Goal: Transaction & Acquisition: Purchase product/service

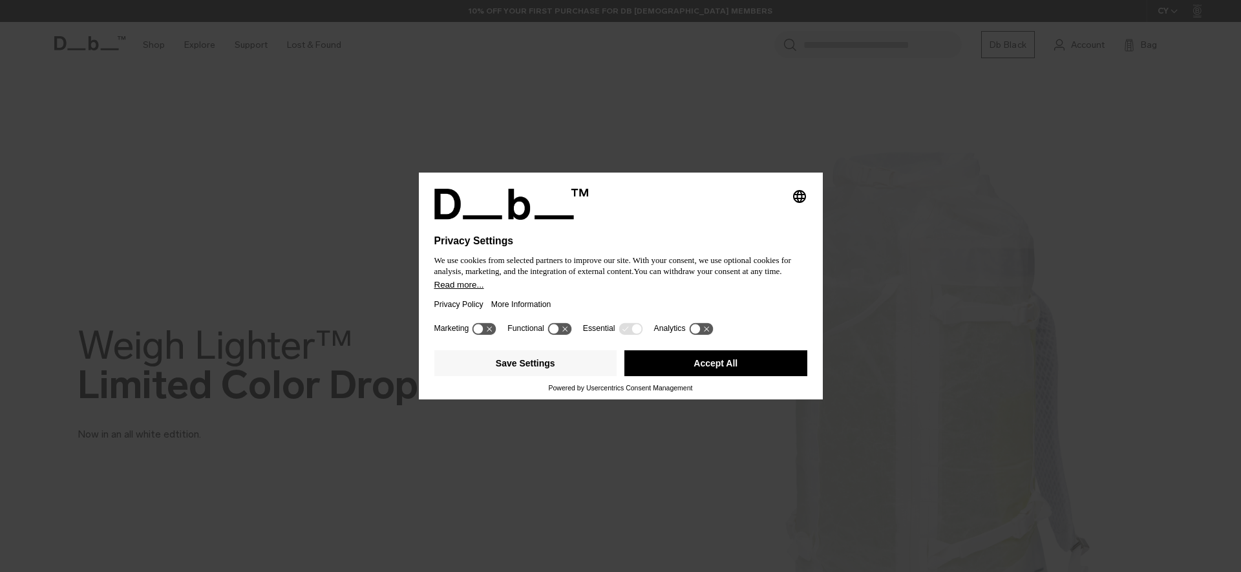
click at [717, 370] on button "Accept All" at bounding box center [715, 363] width 183 height 26
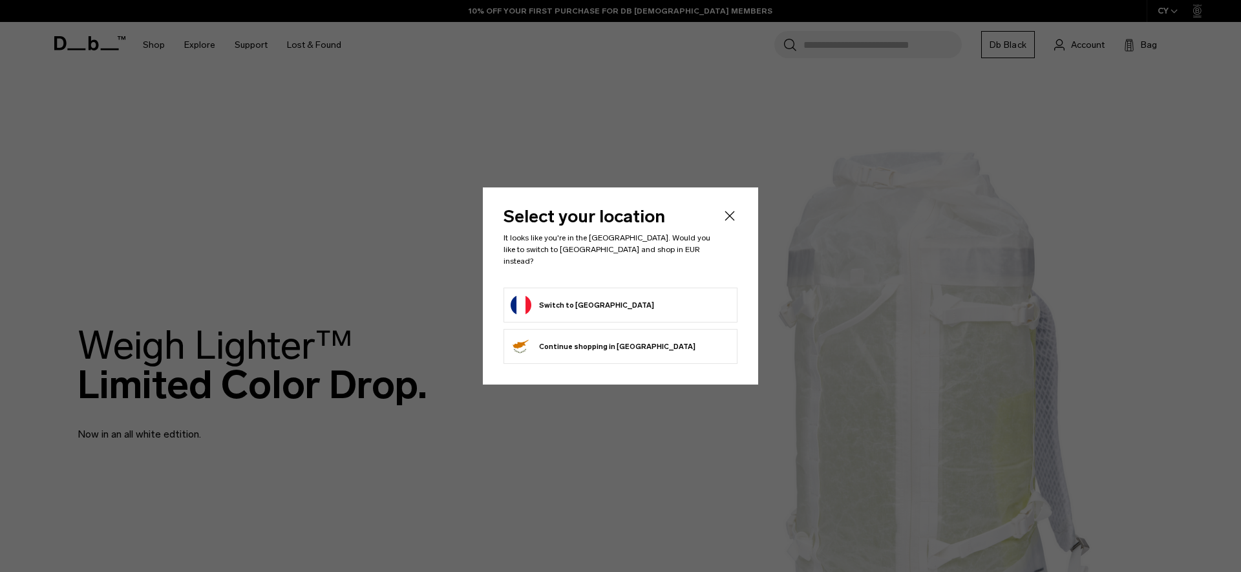
click at [581, 306] on button "Switch to France" at bounding box center [581, 305] width 143 height 21
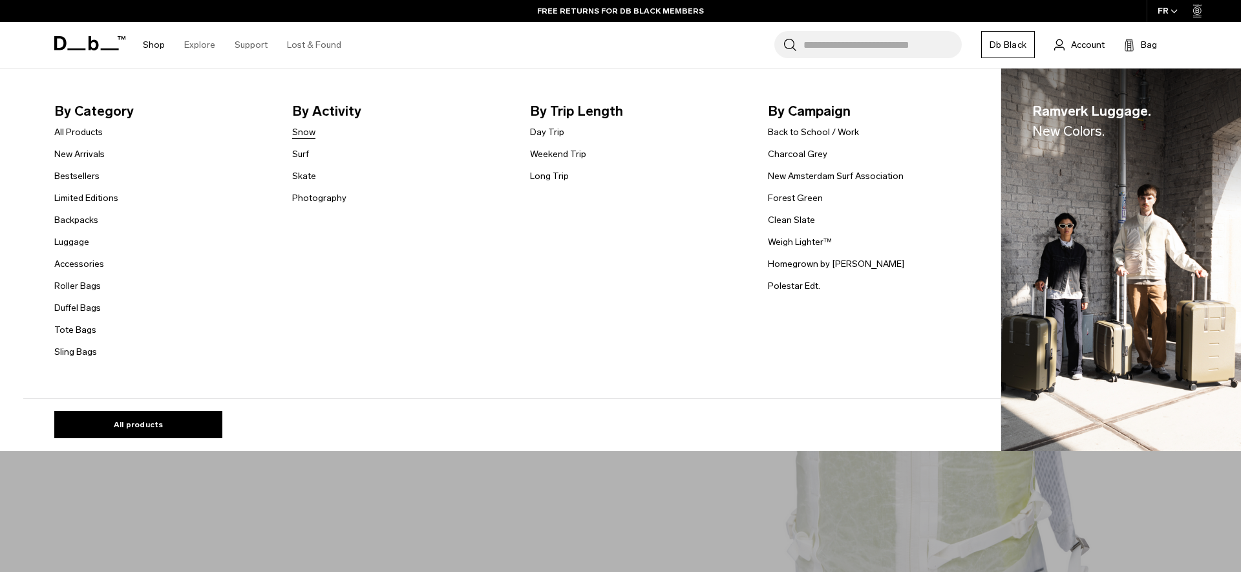
click at [307, 132] on link "Snow" at bounding box center [303, 132] width 23 height 14
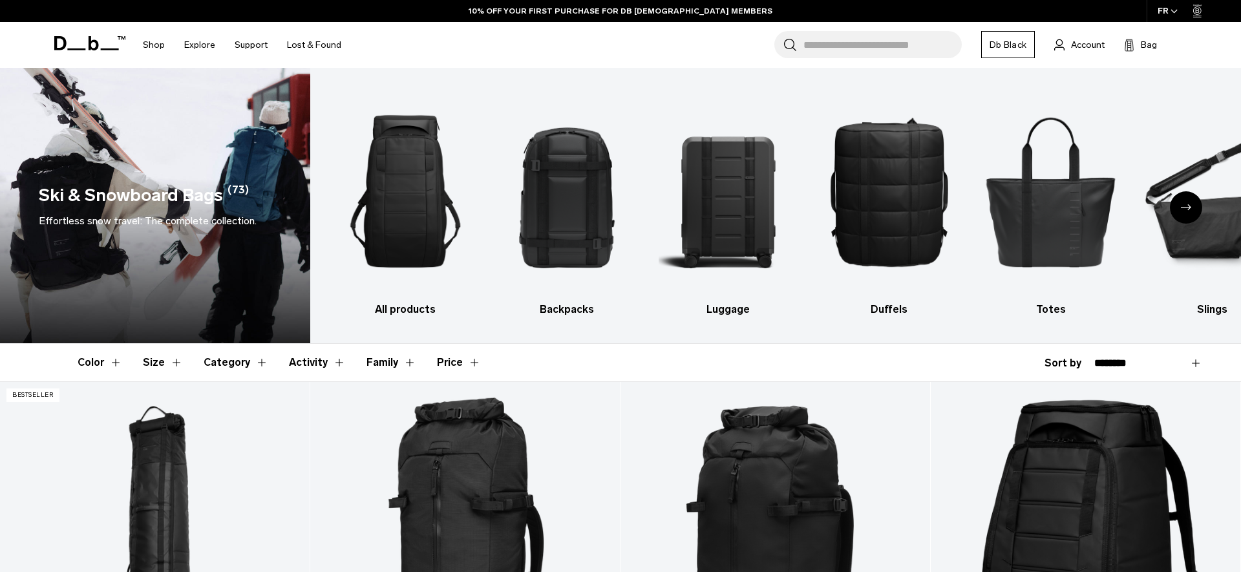
click at [317, 360] on button "Activity" at bounding box center [317, 362] width 57 height 37
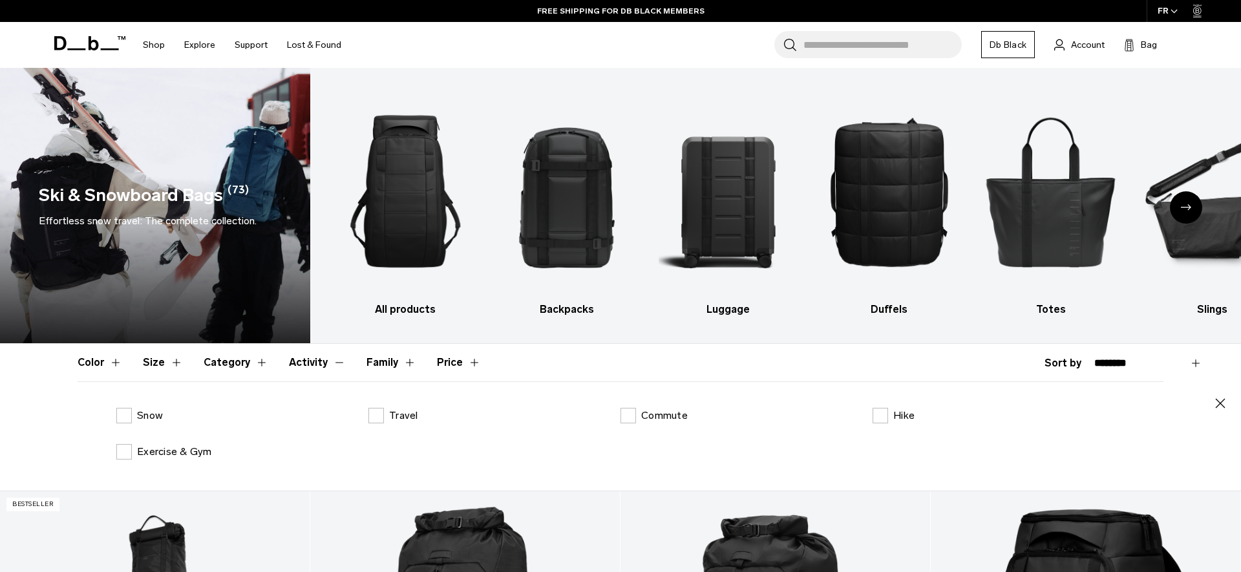
click at [330, 361] on button "Activity" at bounding box center [317, 362] width 57 height 37
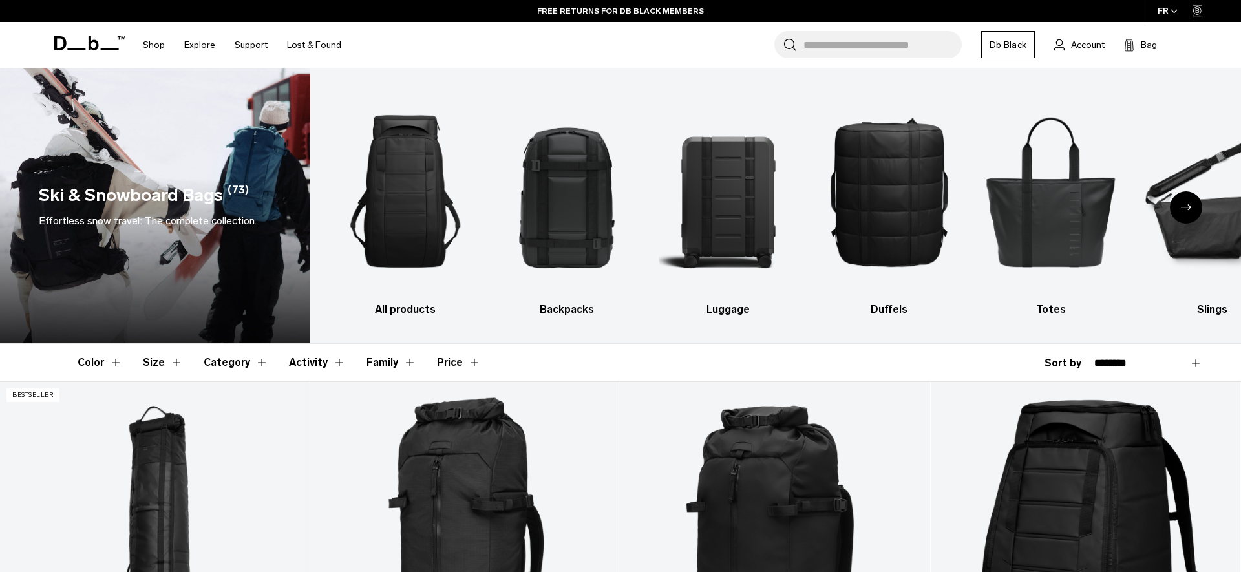
click at [1188, 202] on div "Next slide" at bounding box center [1185, 207] width 32 height 32
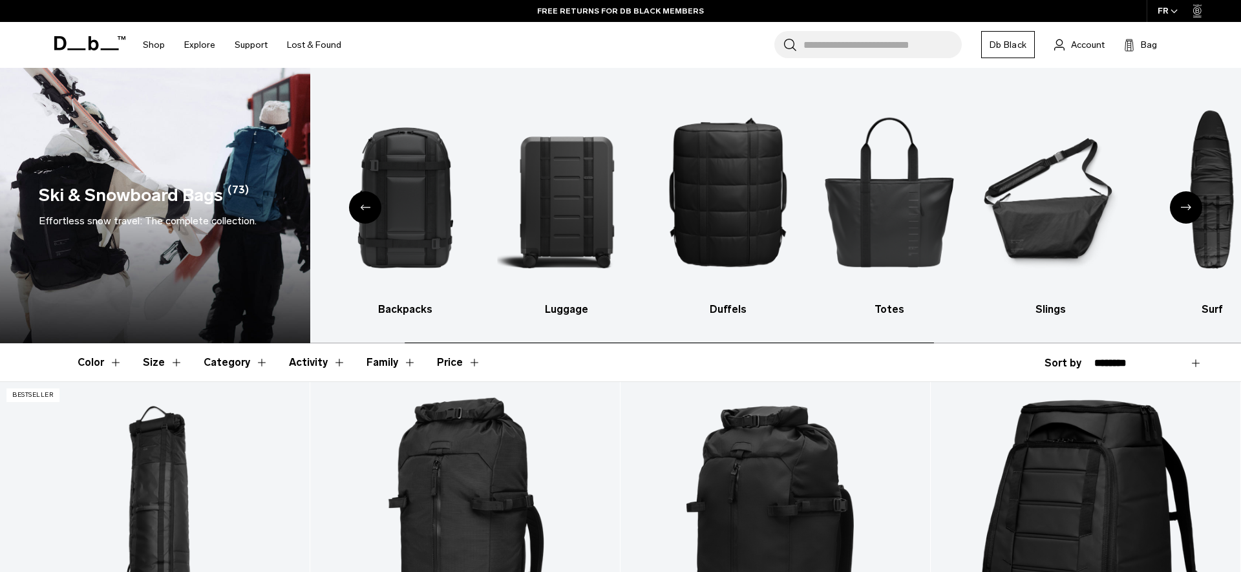
click at [1188, 202] on div "Next slide" at bounding box center [1185, 207] width 32 height 32
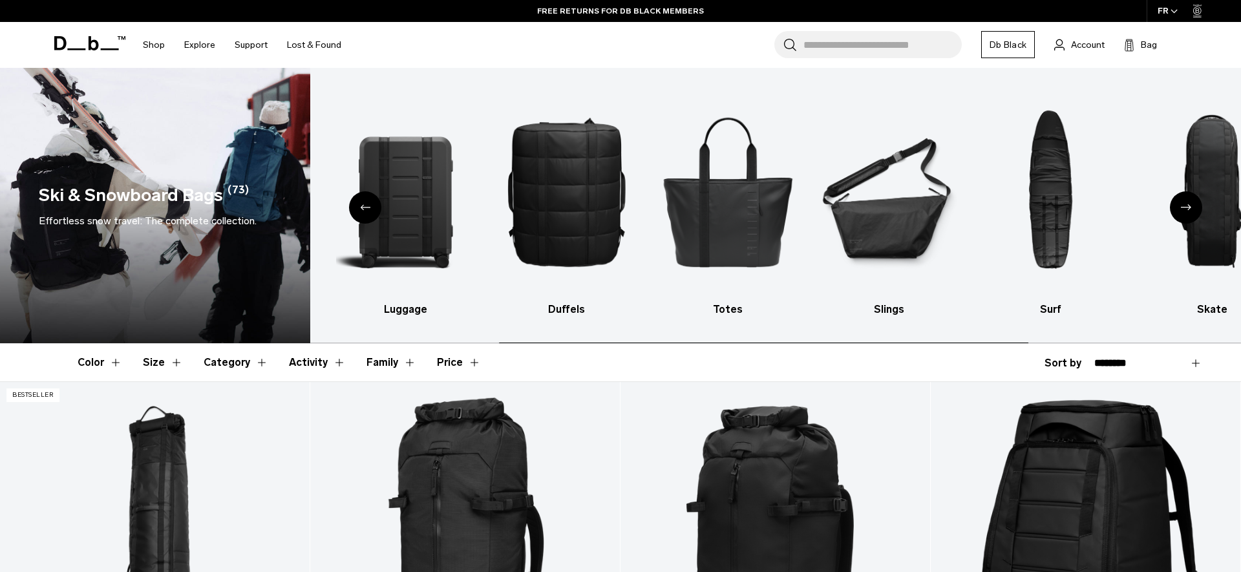
click at [1188, 202] on div "Next slide" at bounding box center [1185, 207] width 32 height 32
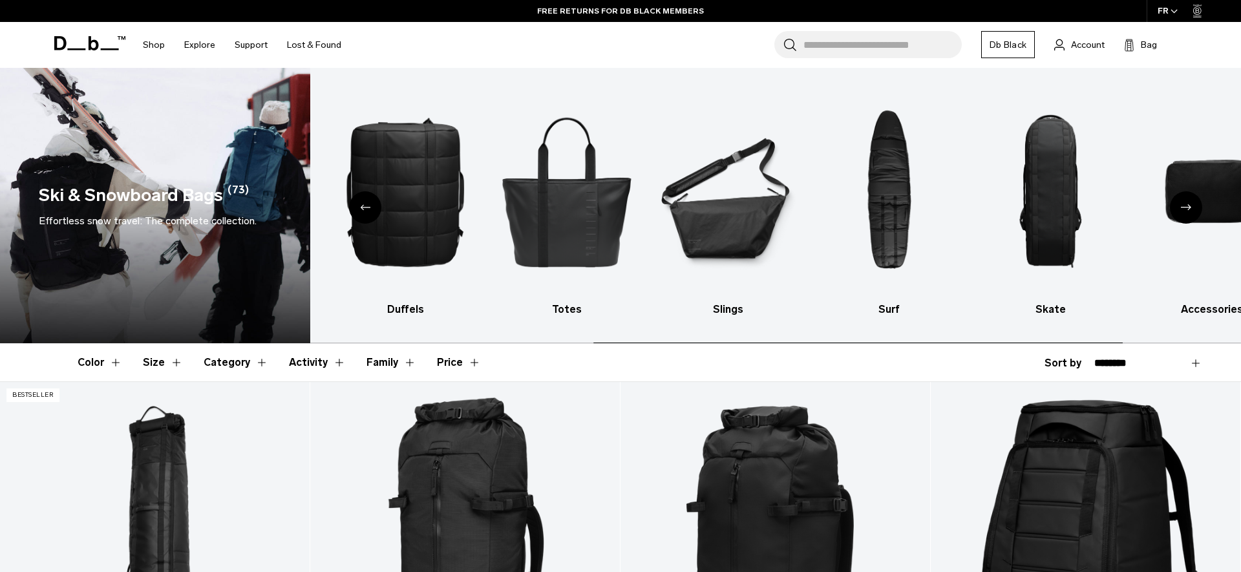
click at [1188, 202] on div "Next slide" at bounding box center [1185, 207] width 32 height 32
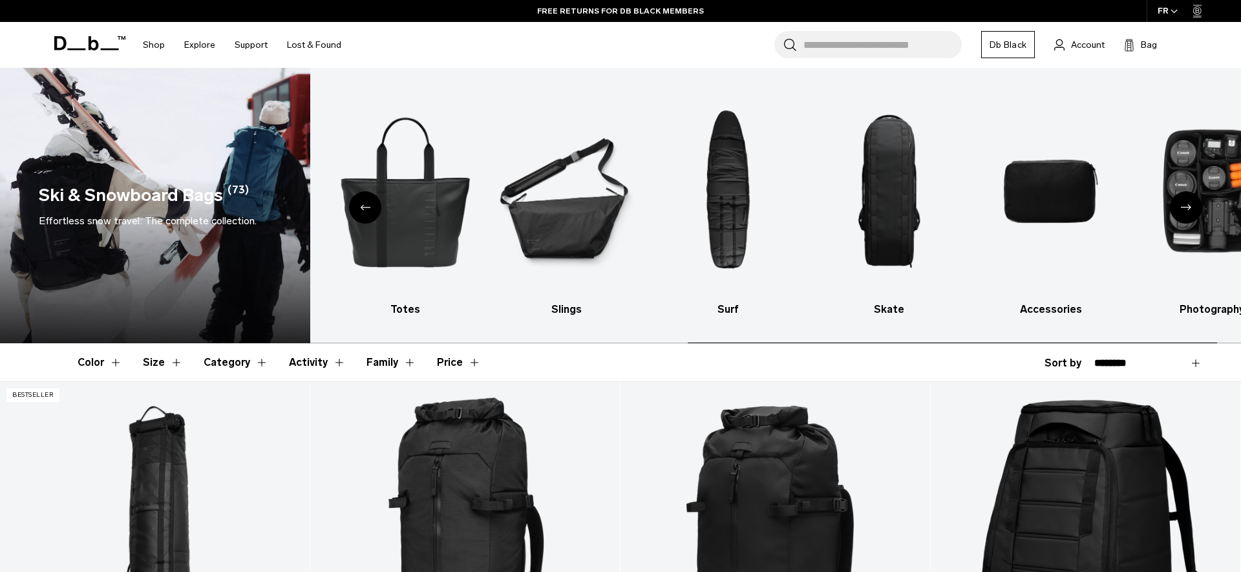
click at [1188, 202] on div "Next slide" at bounding box center [1185, 207] width 32 height 32
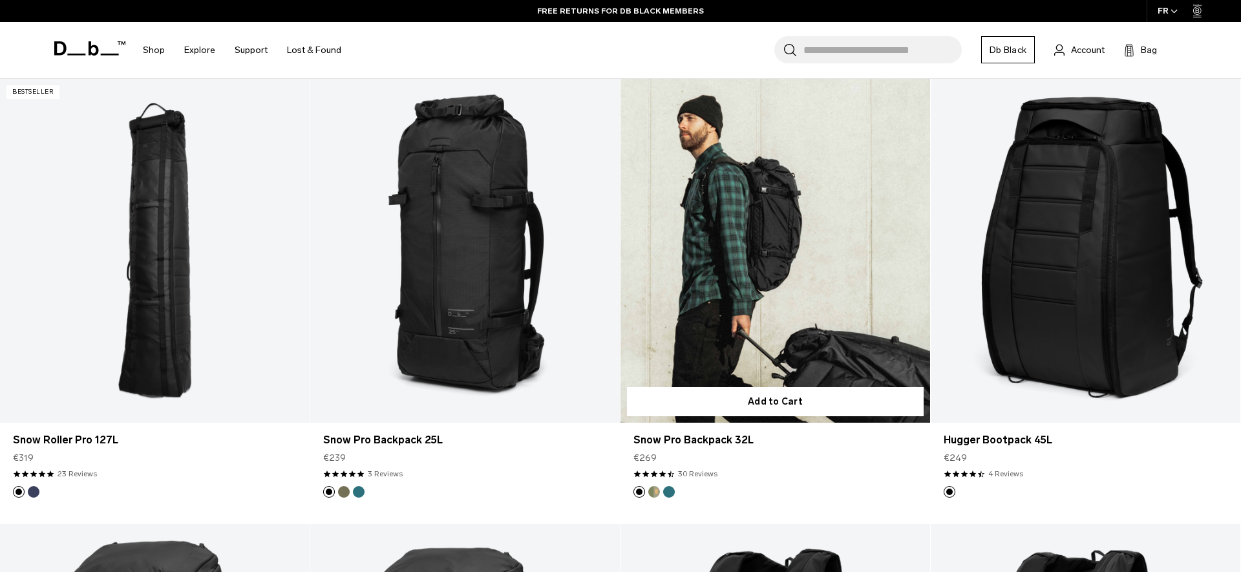
scroll to position [315, 0]
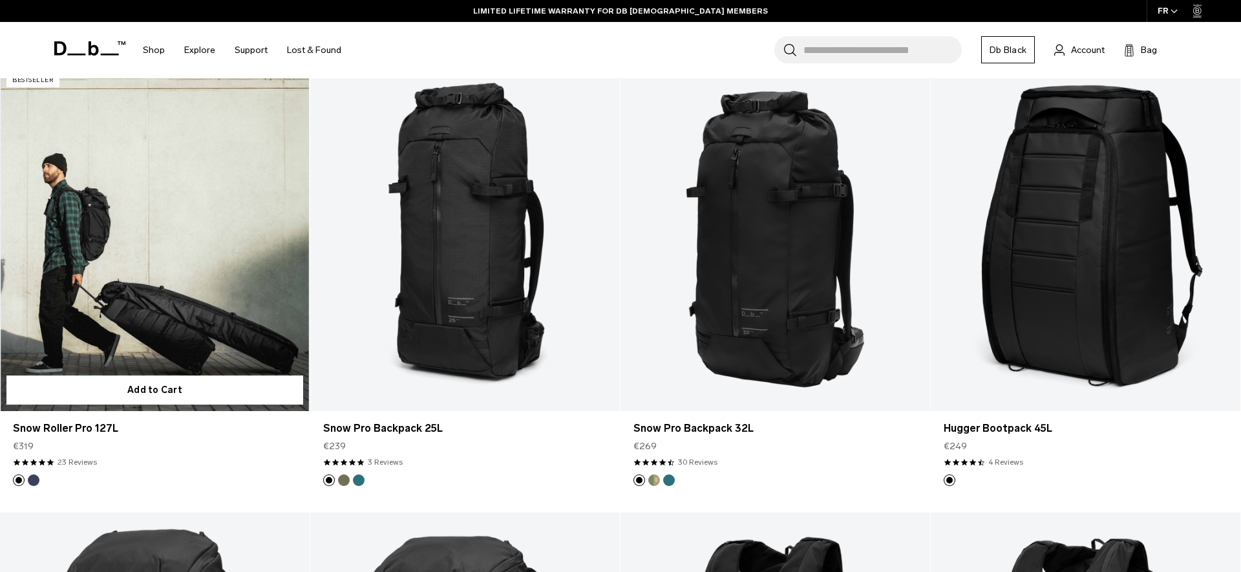
click at [187, 181] on link "Snow Roller Pro 127L" at bounding box center [154, 239] width 309 height 344
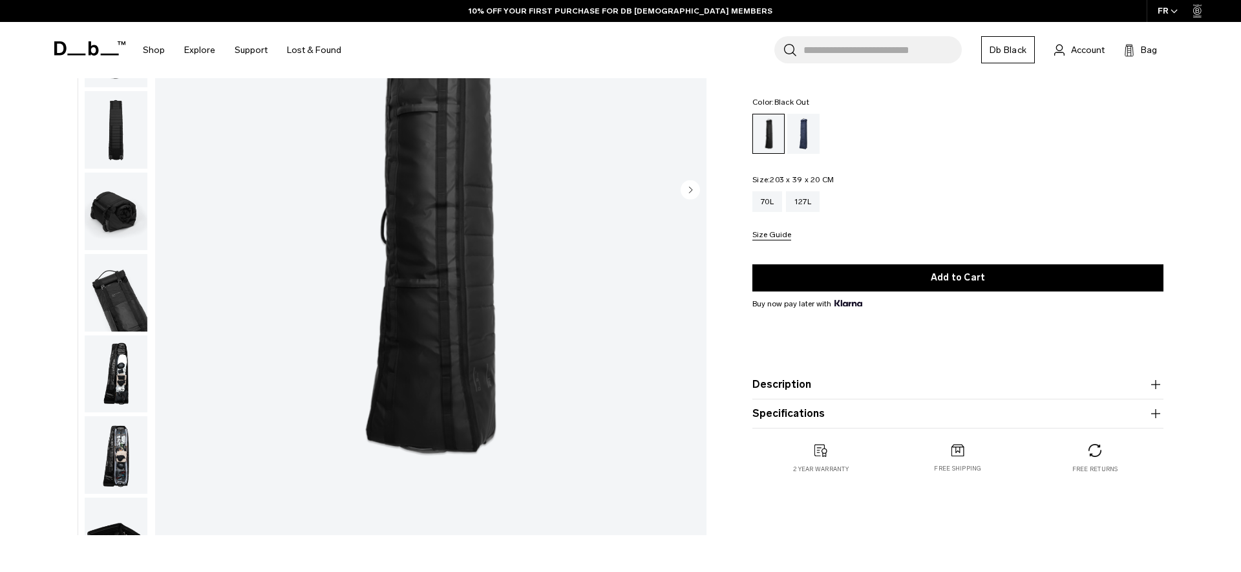
scroll to position [247, 0]
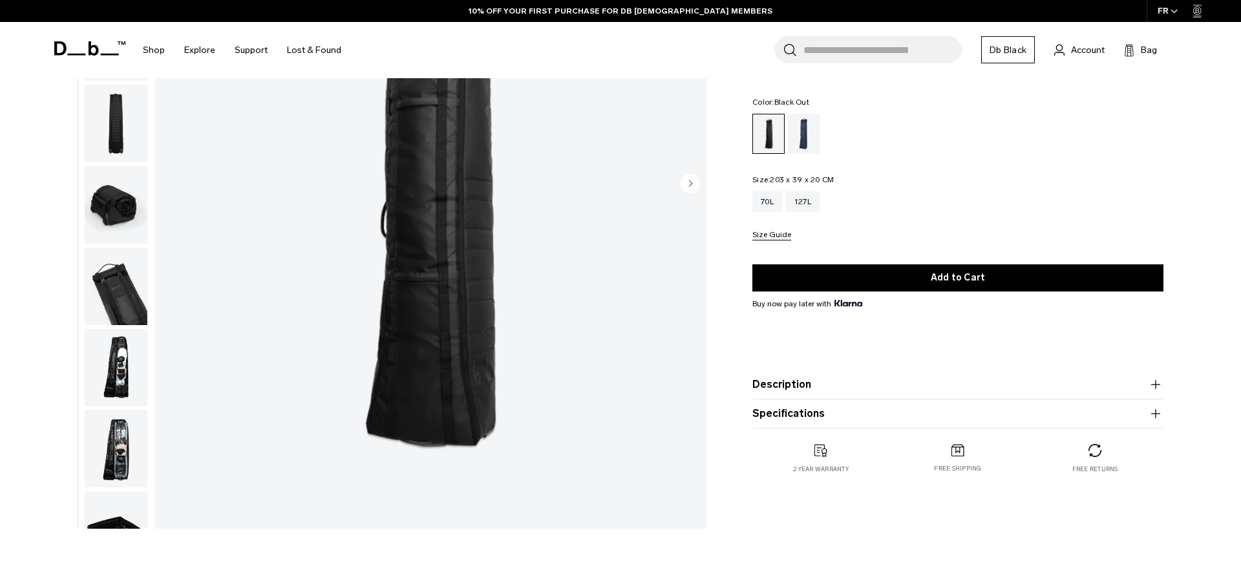
click at [123, 432] on img "button" at bounding box center [116, 449] width 63 height 78
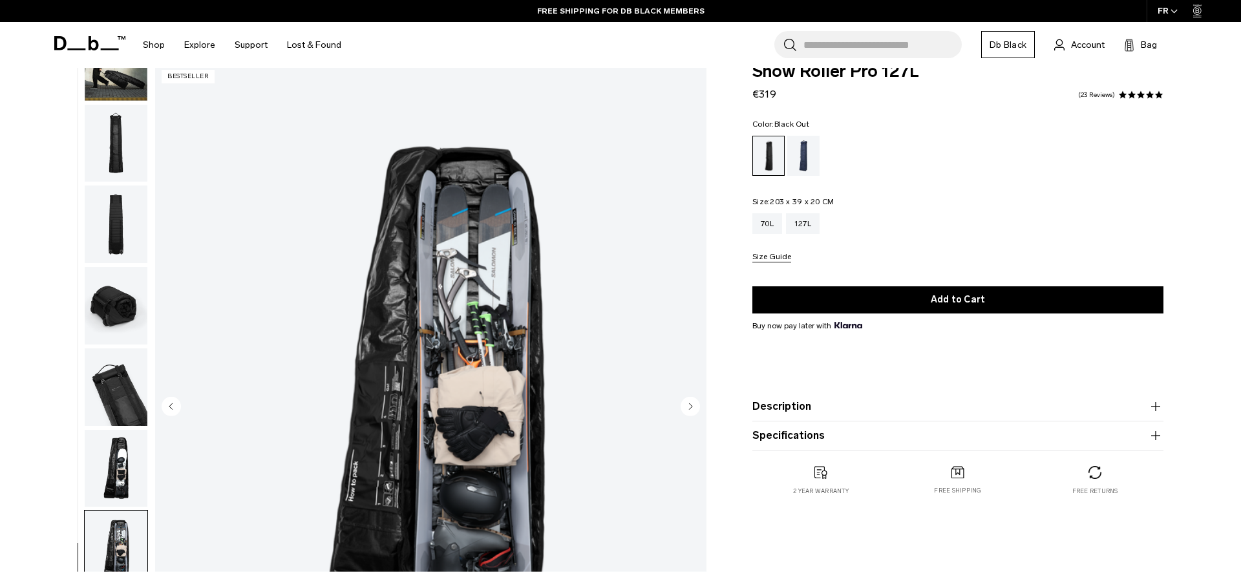
scroll to position [0, 0]
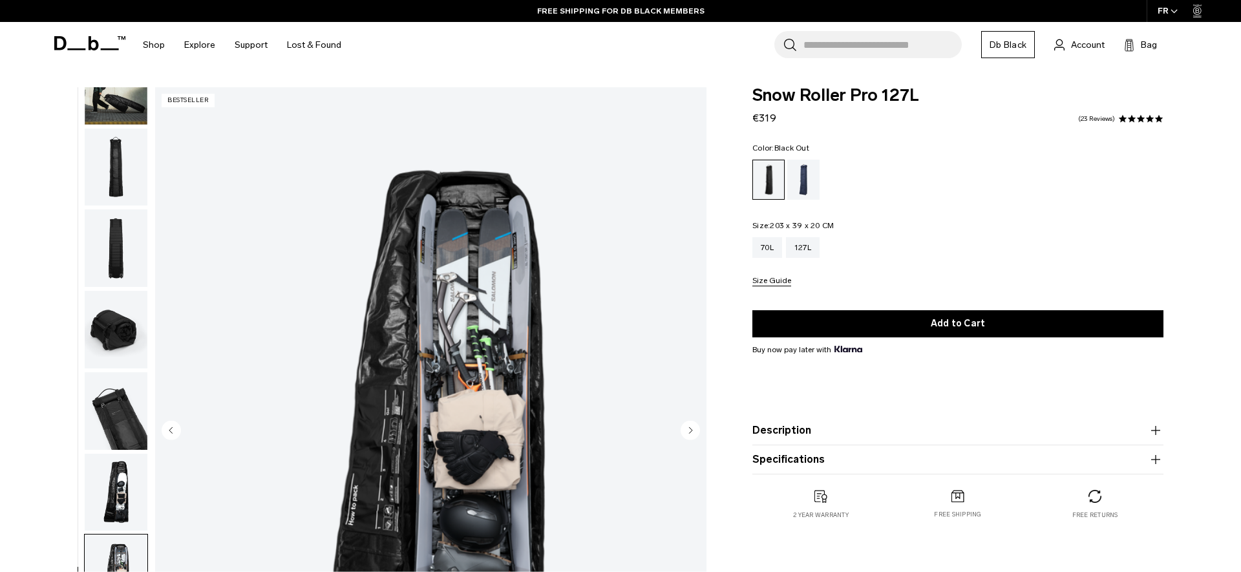
click at [114, 150] on img "button" at bounding box center [116, 168] width 63 height 78
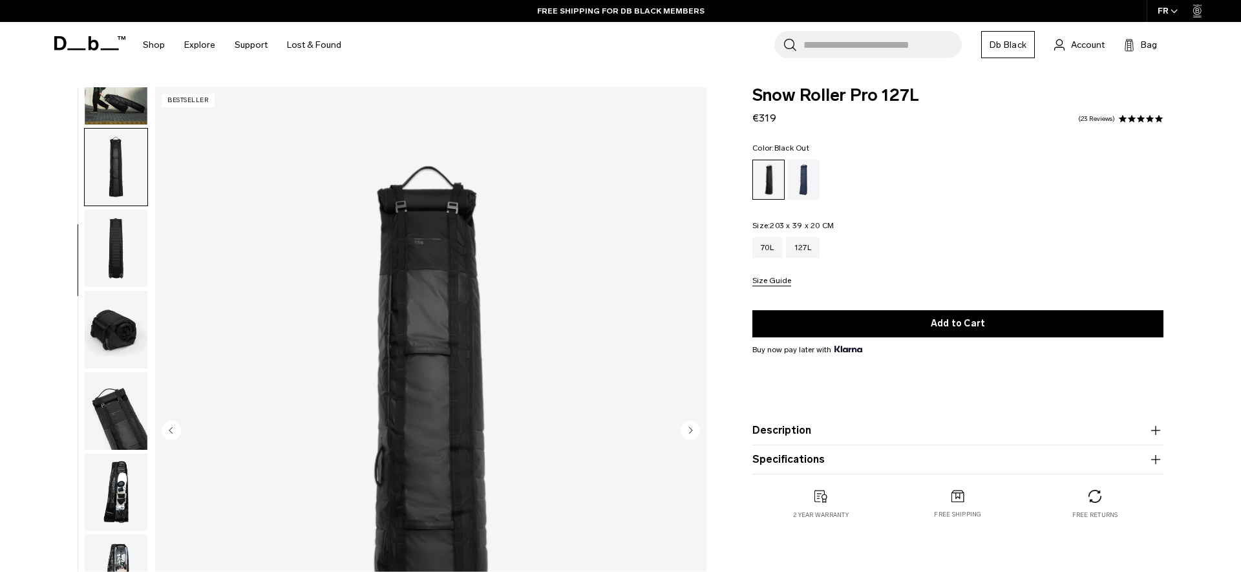
click at [112, 90] on img "button" at bounding box center [116, 86] width 63 height 78
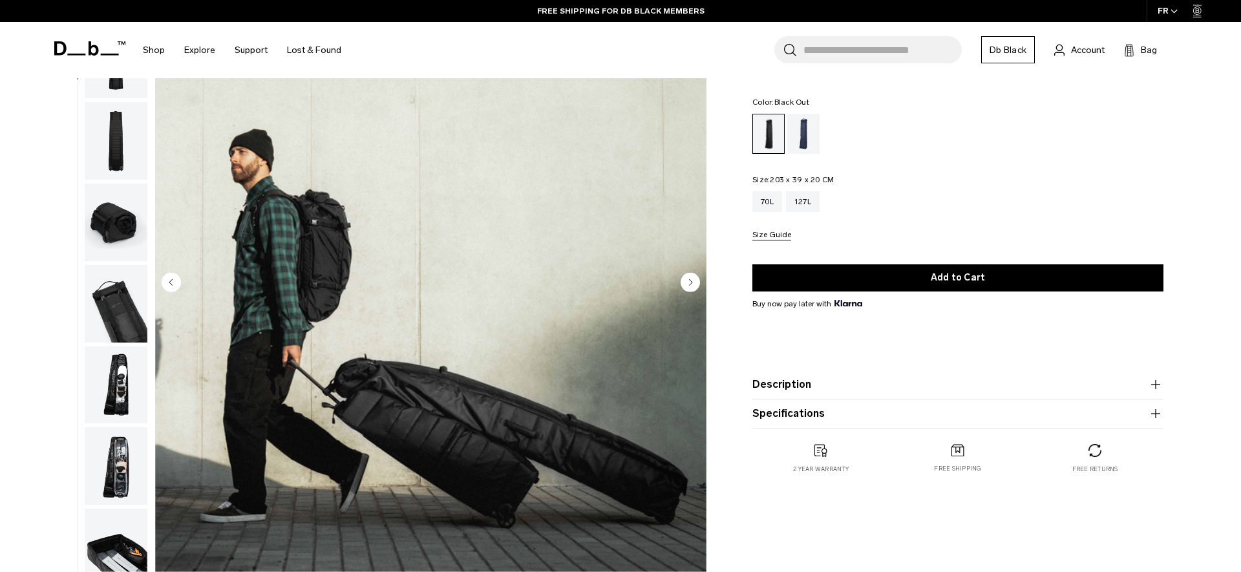
scroll to position [151, 0]
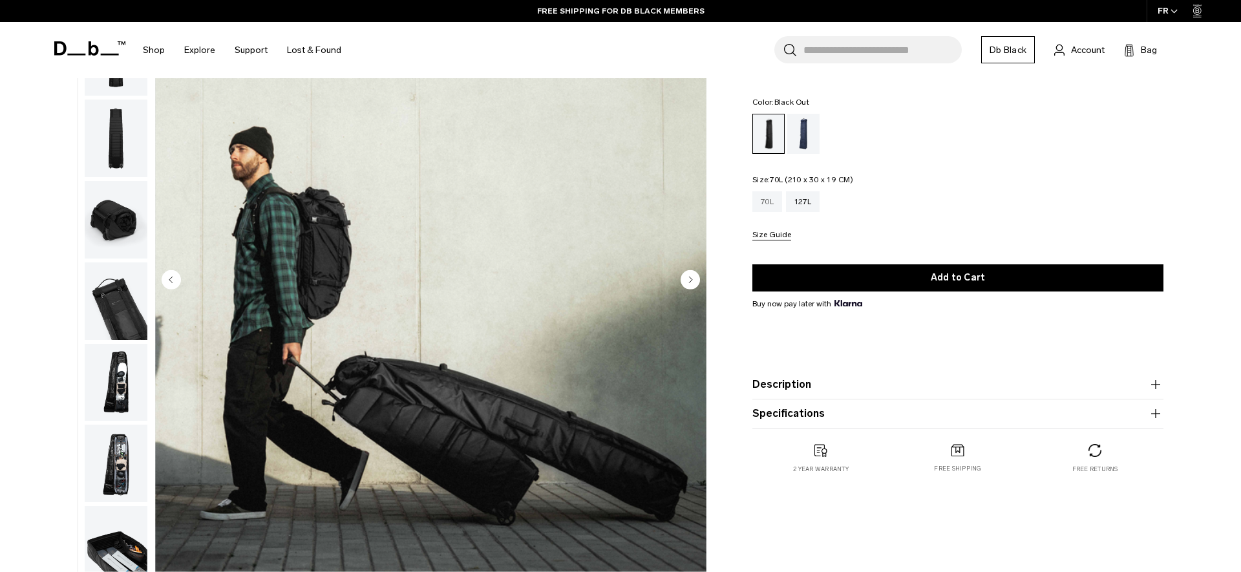
click at [756, 209] on div "70L" at bounding box center [767, 201] width 30 height 21
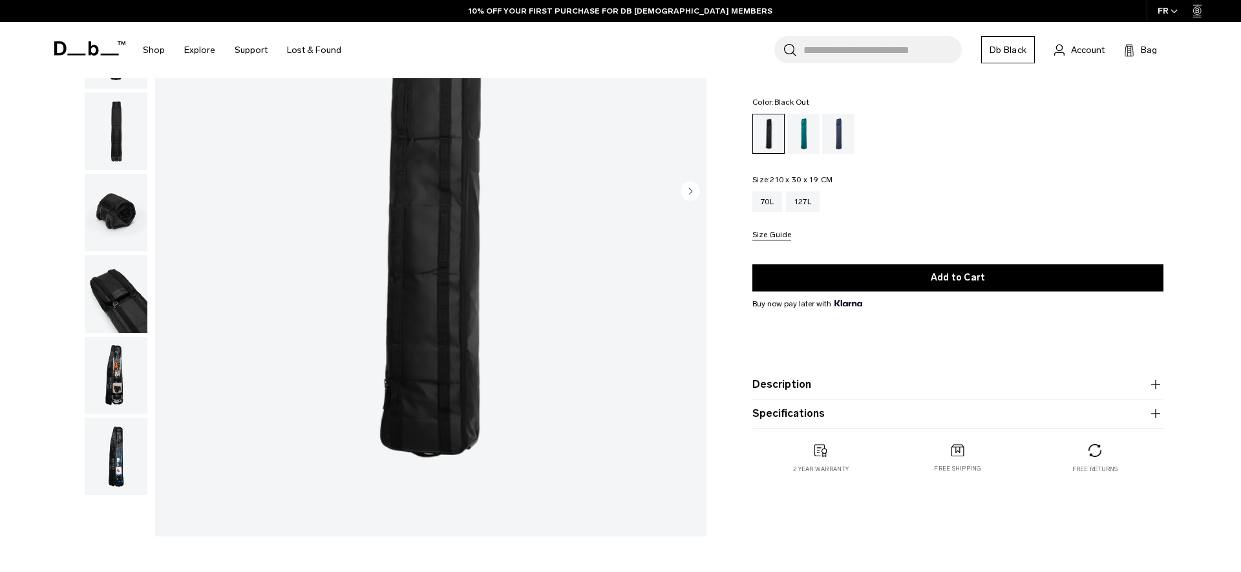
scroll to position [251, 0]
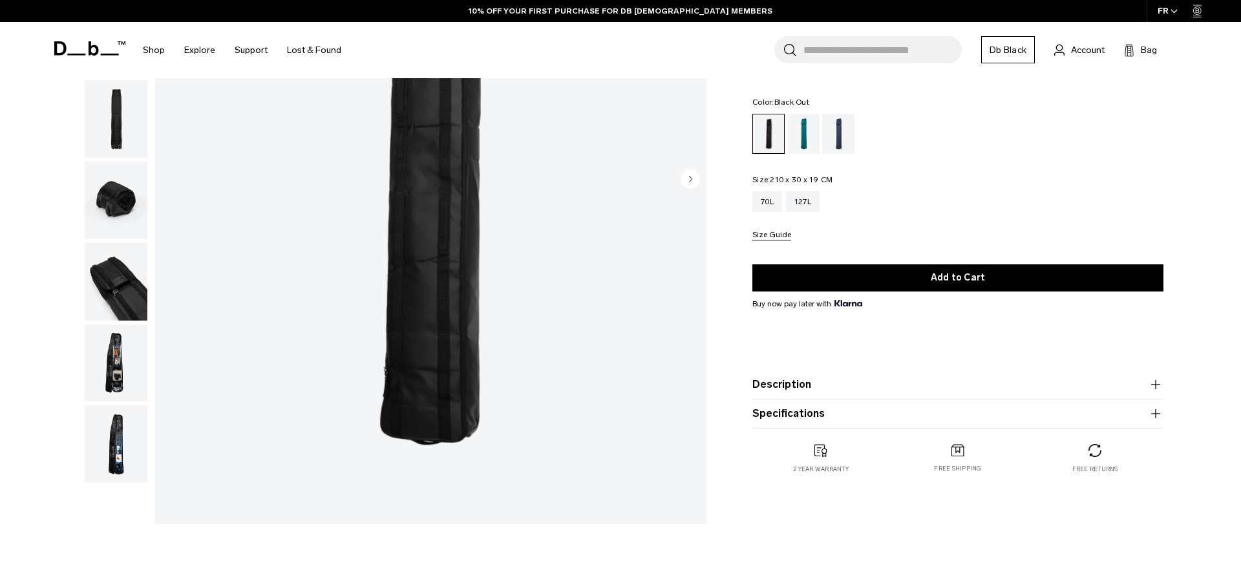
click at [109, 355] on img "button" at bounding box center [116, 363] width 63 height 78
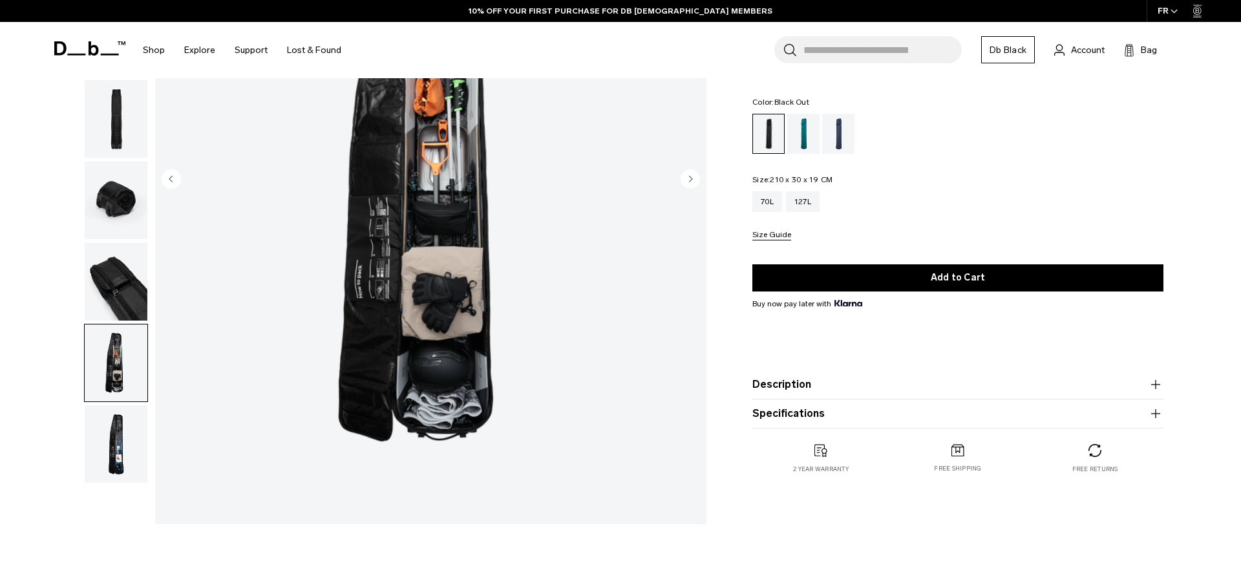
click at [109, 355] on img "button" at bounding box center [116, 363] width 63 height 78
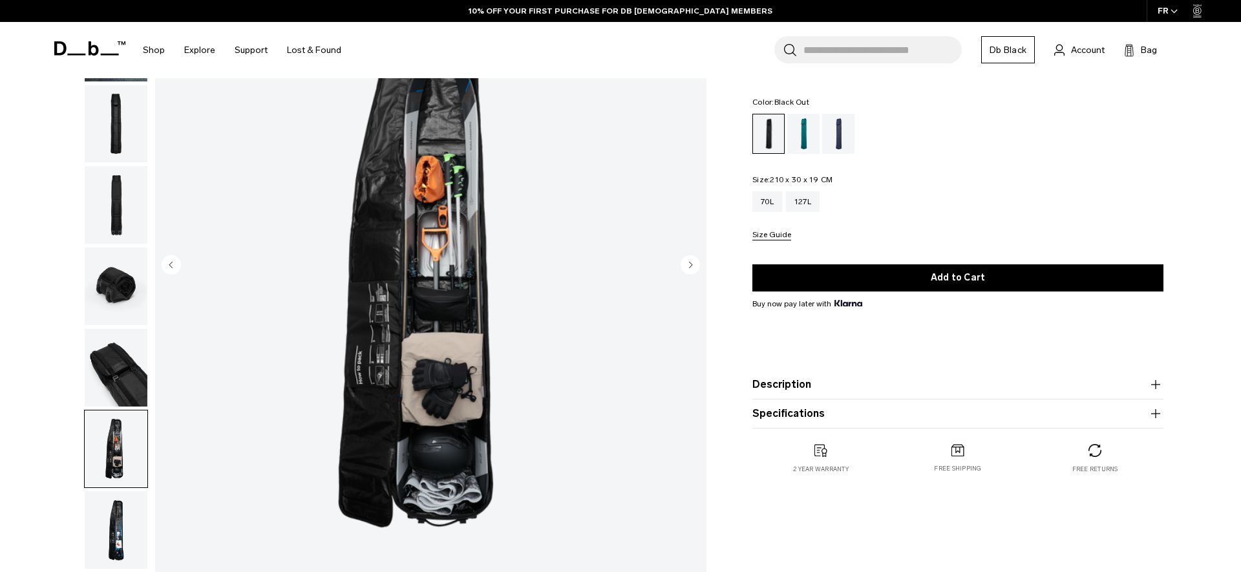
scroll to position [167, 0]
click at [114, 509] on img "button" at bounding box center [116, 529] width 63 height 78
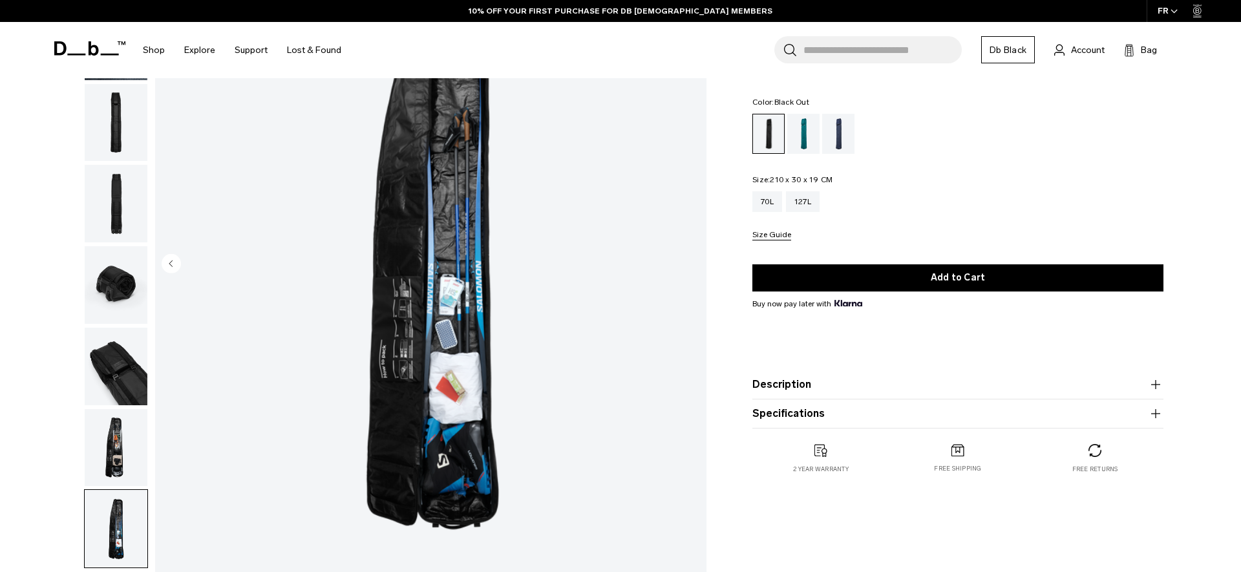
click at [118, 448] on img "button" at bounding box center [116, 448] width 63 height 78
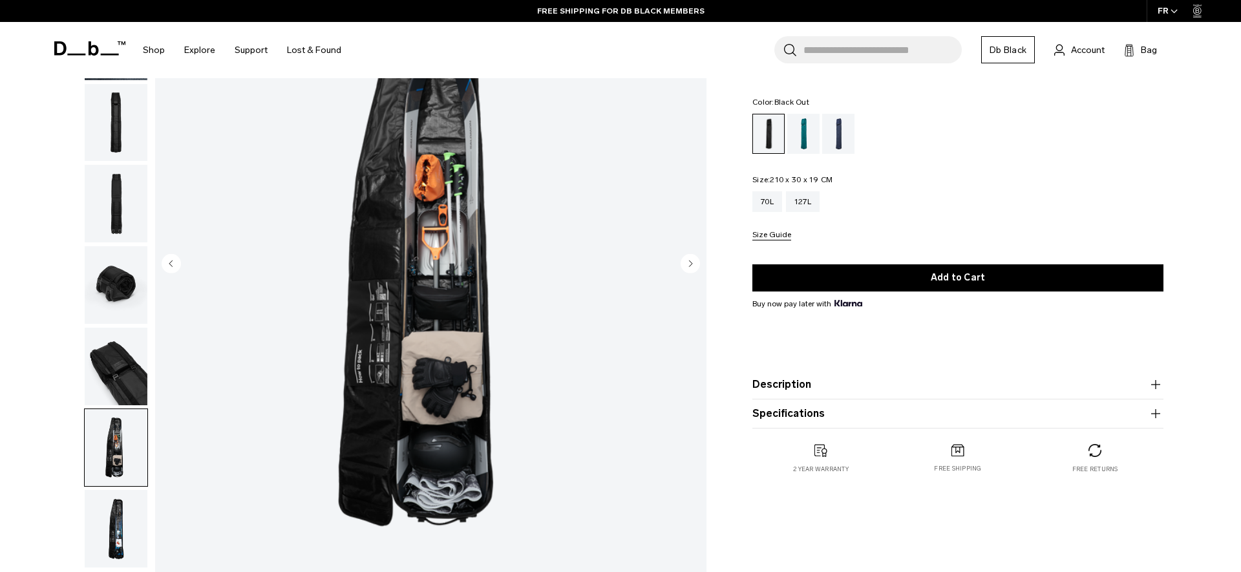
scroll to position [0, 0]
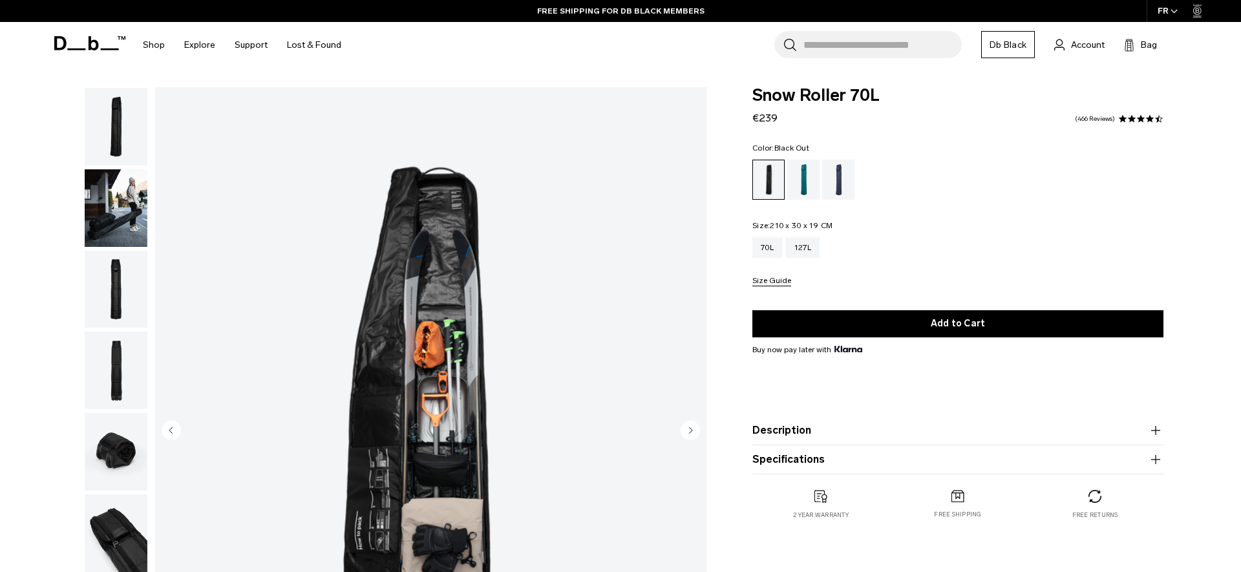
click at [104, 227] on img "button" at bounding box center [116, 208] width 63 height 78
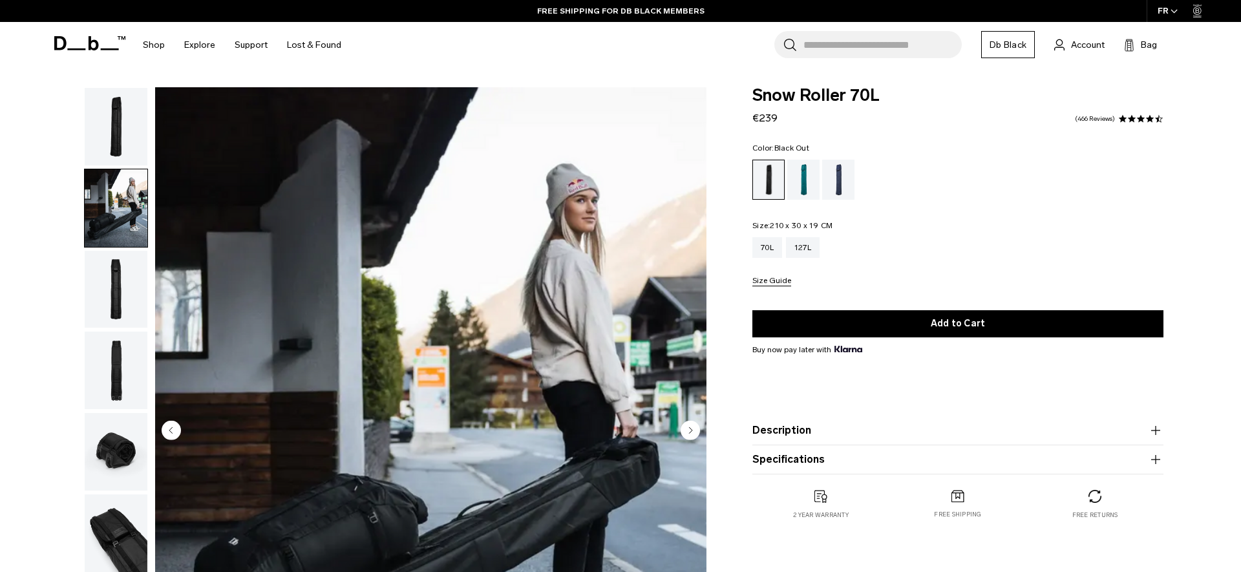
click at [118, 130] on img "button" at bounding box center [116, 127] width 63 height 78
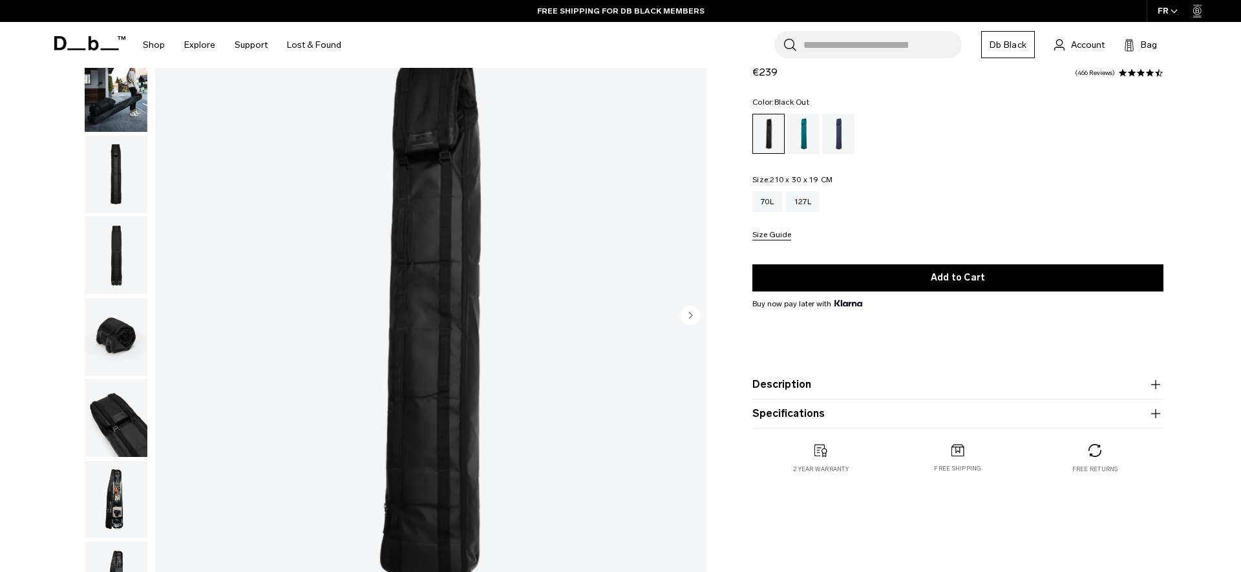
scroll to position [174, 0]
